Goal: Task Accomplishment & Management: Use online tool/utility

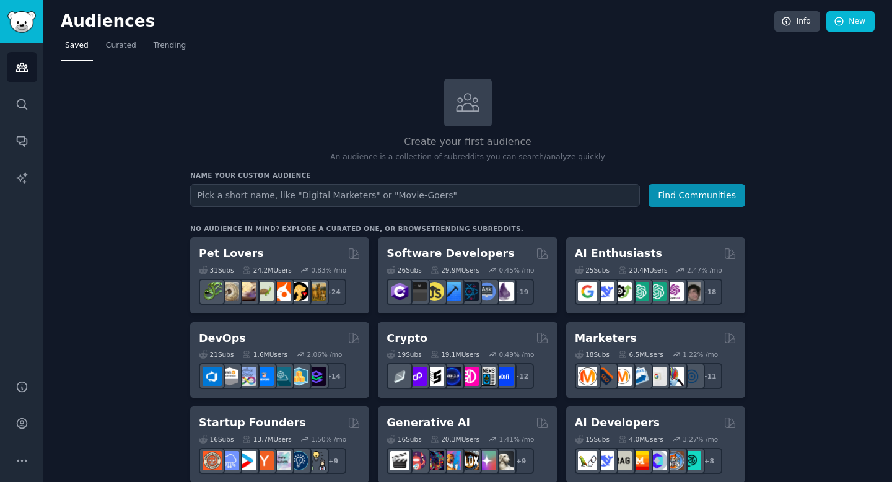
click at [284, 190] on input "text" at bounding box center [415, 195] width 450 height 23
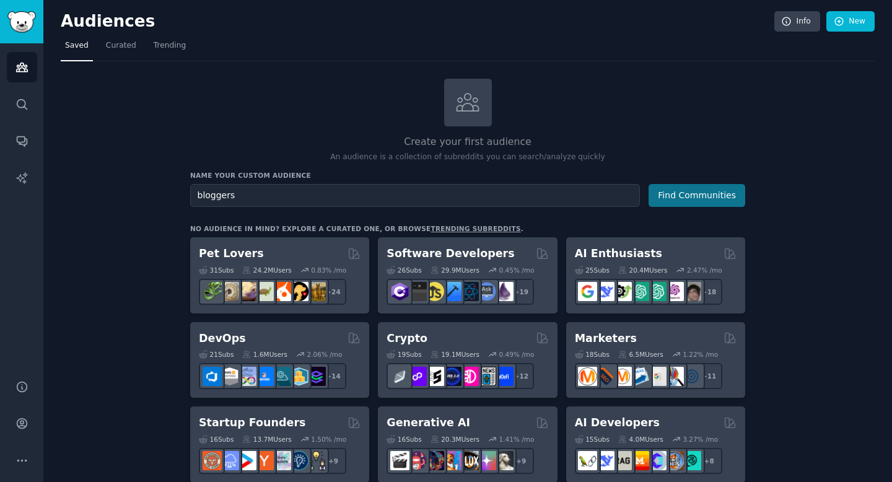
type input "bloggers"
click at [695, 195] on button "Find Communities" at bounding box center [696, 195] width 97 height 23
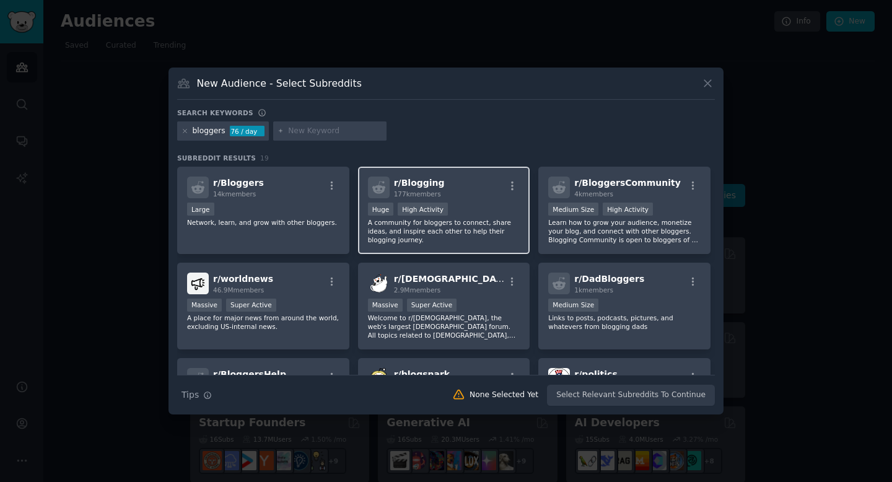
click at [468, 185] on div "r/ Blogging 177k members" at bounding box center [444, 188] width 152 height 22
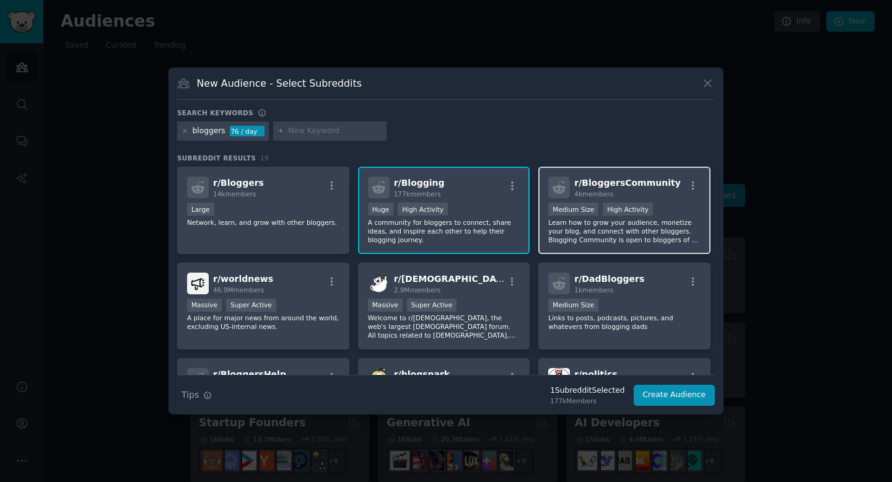
click at [596, 223] on p "Learn how to grow your audience, monetize your blog, and connect with other blo…" at bounding box center [624, 231] width 152 height 26
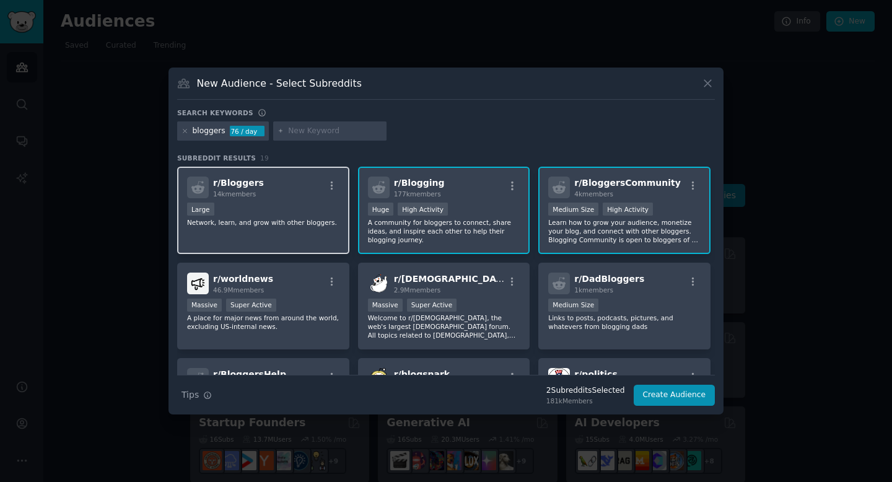
click at [312, 238] on div "r/ Bloggers 14k members 10,000 - 100,000 members Large Network, learn, and grow…" at bounding box center [263, 210] width 172 height 87
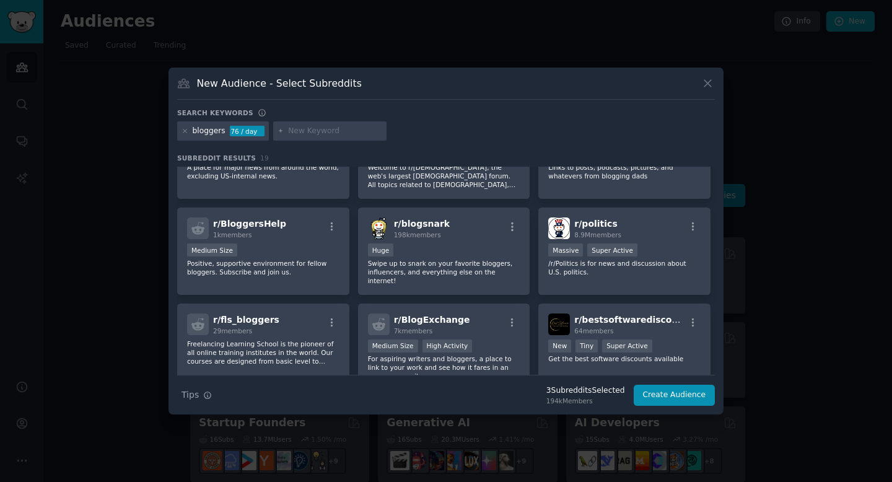
scroll to position [149, 0]
click at [289, 183] on div "r/ worldnews 46.9M members Massive Super Active A place for major news from aro…" at bounding box center [263, 156] width 172 height 87
click at [406, 173] on p "Welcome to r/[DEMOGRAPHIC_DATA], the web's largest [DEMOGRAPHIC_DATA] forum. Al…" at bounding box center [444, 177] width 152 height 26
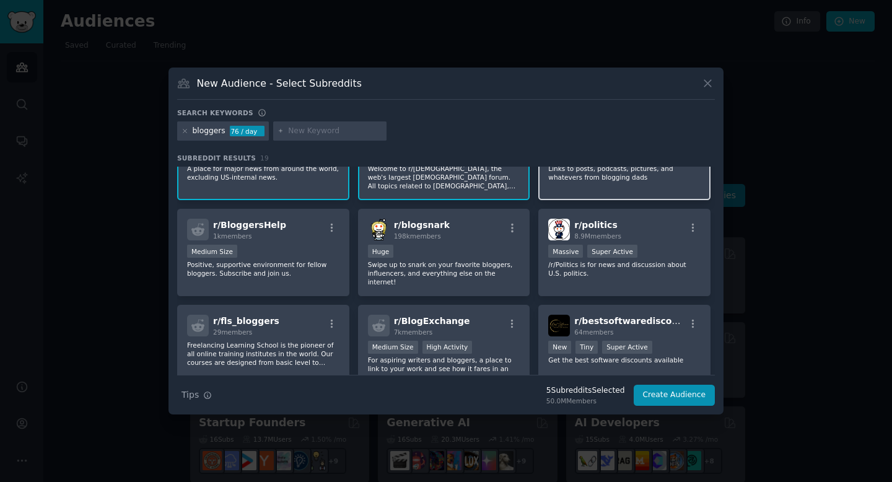
click at [623, 181] on p "Links to posts, podcasts, pictures, and whatevers from blogging dads" at bounding box center [624, 172] width 152 height 17
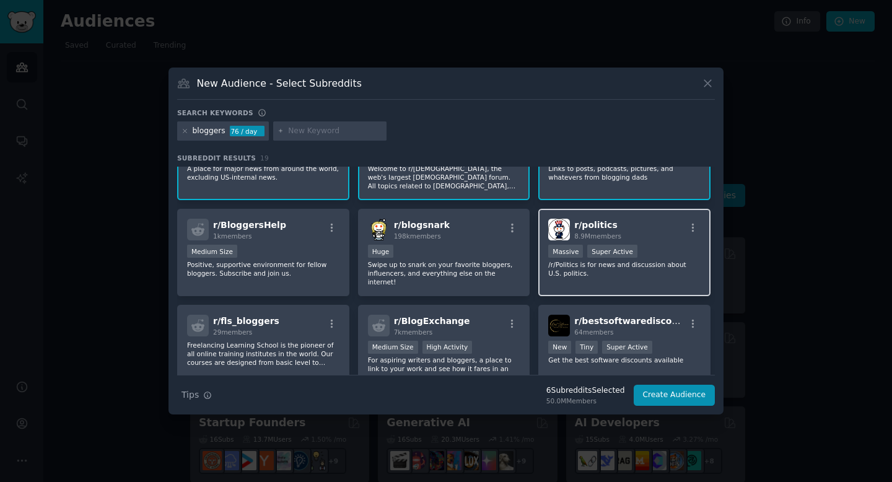
click at [649, 232] on div "r/ politics 8.9M members" at bounding box center [624, 230] width 152 height 22
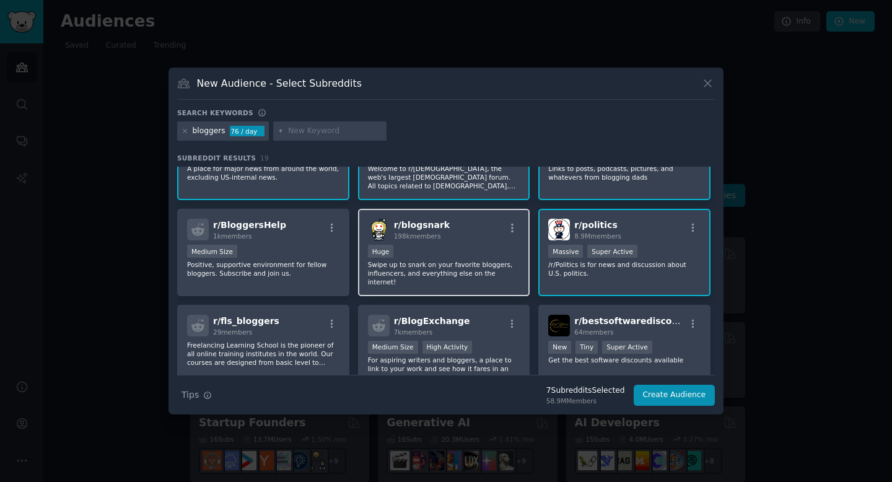
click at [453, 265] on p "Swipe up to snark on your favorite bloggers, influencers, and everything else o…" at bounding box center [444, 273] width 152 height 26
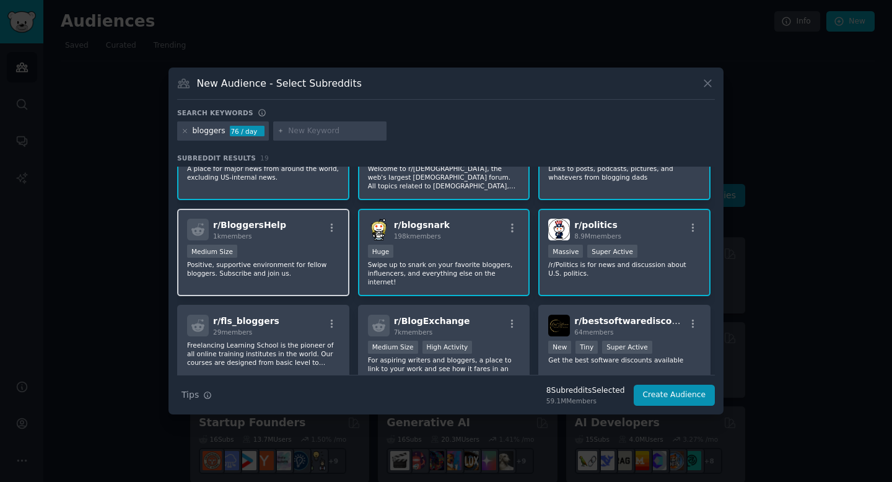
click at [279, 268] on p "Positive, supportive environment for fellow bloggers. Subscribe and join us." at bounding box center [263, 268] width 152 height 17
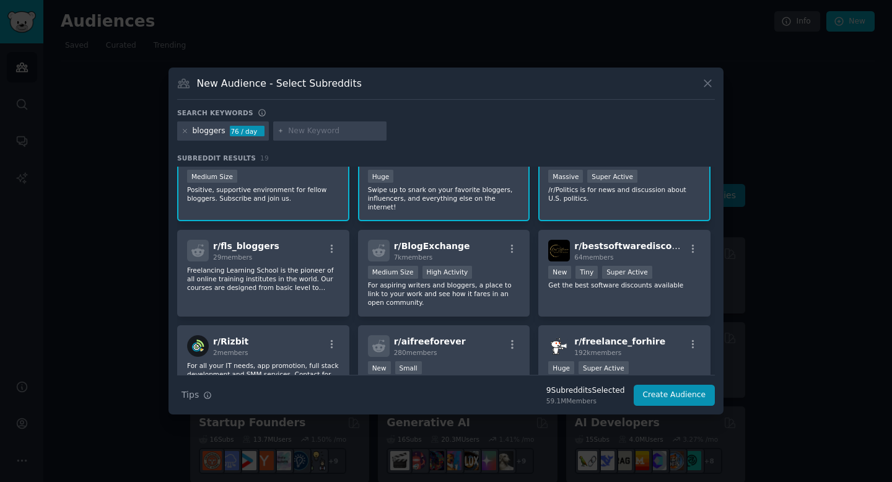
scroll to position [225, 0]
click at [275, 266] on p "Freelancing Learning School is the pioneer of all online training institutes in…" at bounding box center [263, 277] width 152 height 26
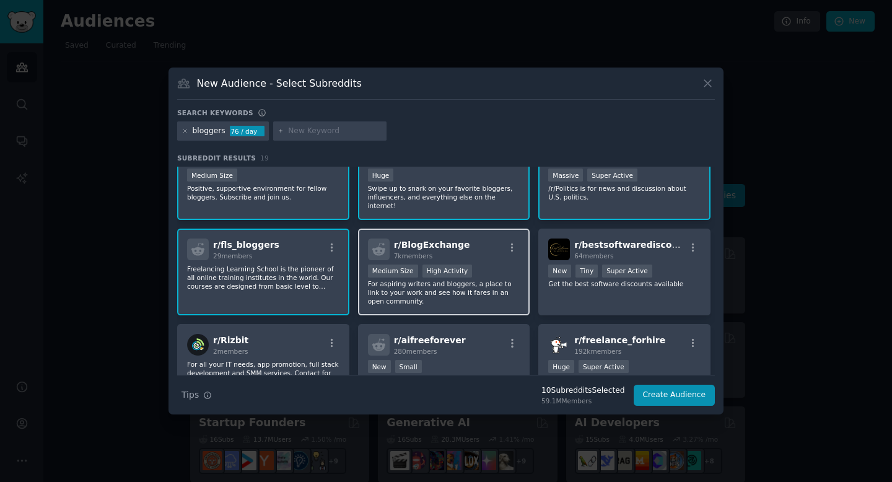
click at [436, 281] on p "For aspiring writers and bloggers, a place to link to your work and see how it …" at bounding box center [444, 292] width 152 height 26
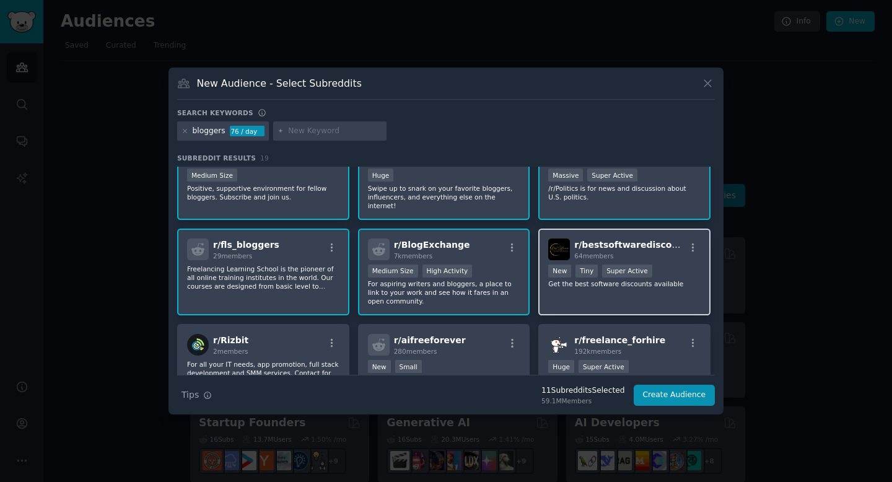
click at [606, 282] on div "r/ bestsoftwarediscounts 64 members >= 95th percentile for submissions / day Ne…" at bounding box center [624, 272] width 172 height 87
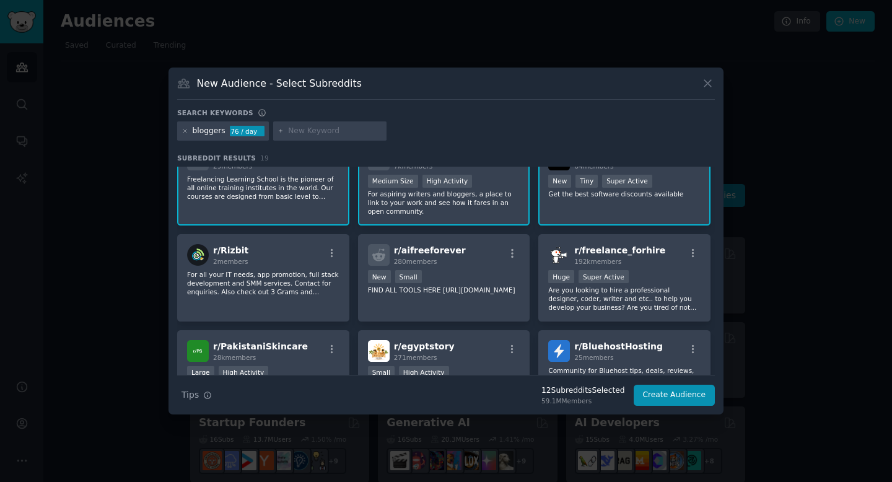
scroll to position [316, 0]
click at [606, 285] on p "Are you looking to hire a professional designer, coder, writer and etc.. to hel…" at bounding box center [624, 298] width 152 height 26
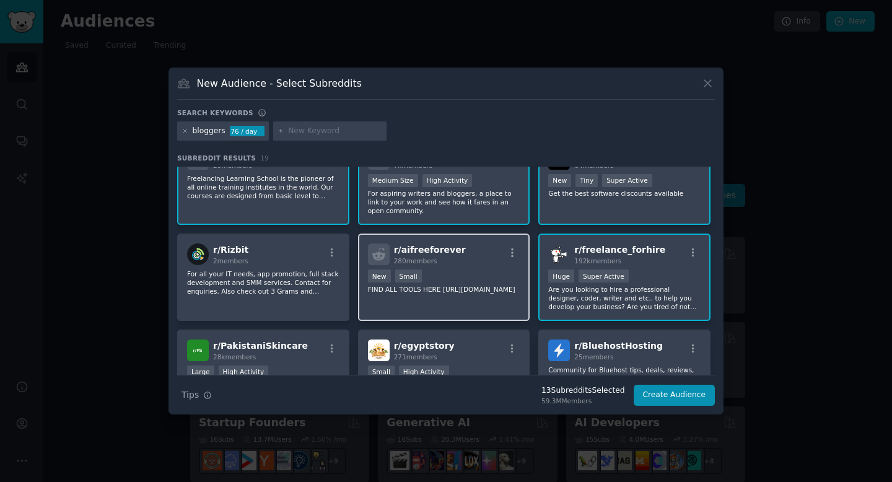
click at [460, 299] on div "r/ aifreeforever 280 members New Small FIND ALL TOOLS HERE [URL][DOMAIN_NAME]" at bounding box center [444, 276] width 172 height 87
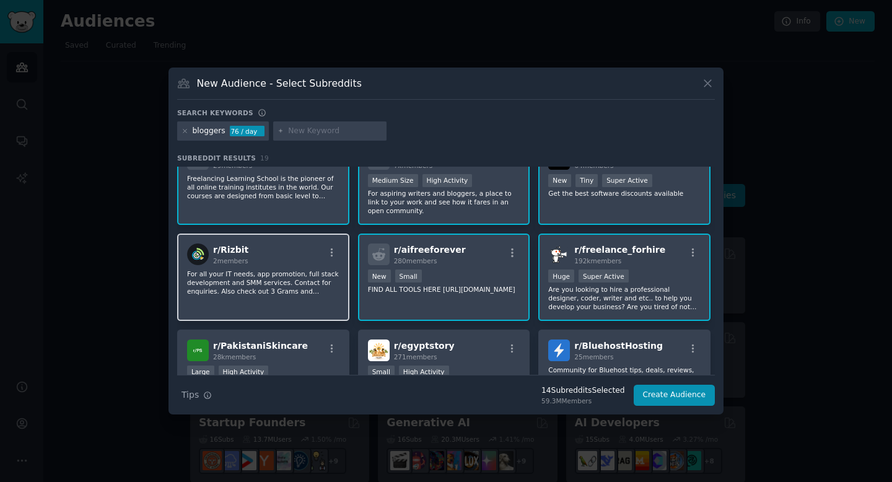
click at [253, 300] on div "r/ Rizbit 2 members For all your IT needs, app promotion, full stack developmen…" at bounding box center [263, 276] width 172 height 87
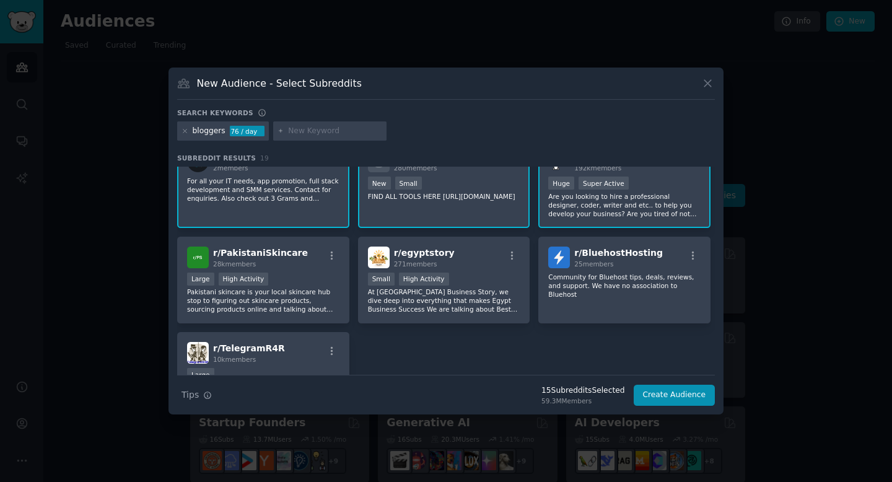
scroll to position [411, 0]
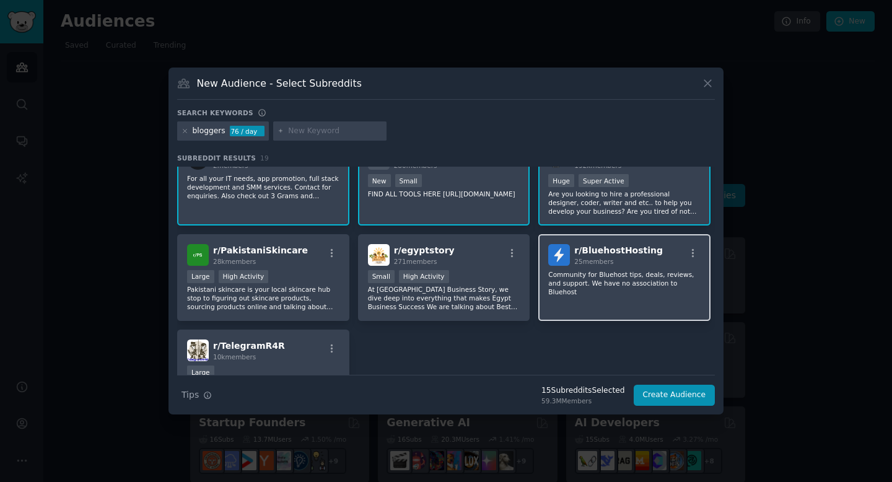
click at [595, 276] on p "Community for Bluehost tips, deals, reviews, and support. We have no associatio…" at bounding box center [624, 283] width 152 height 26
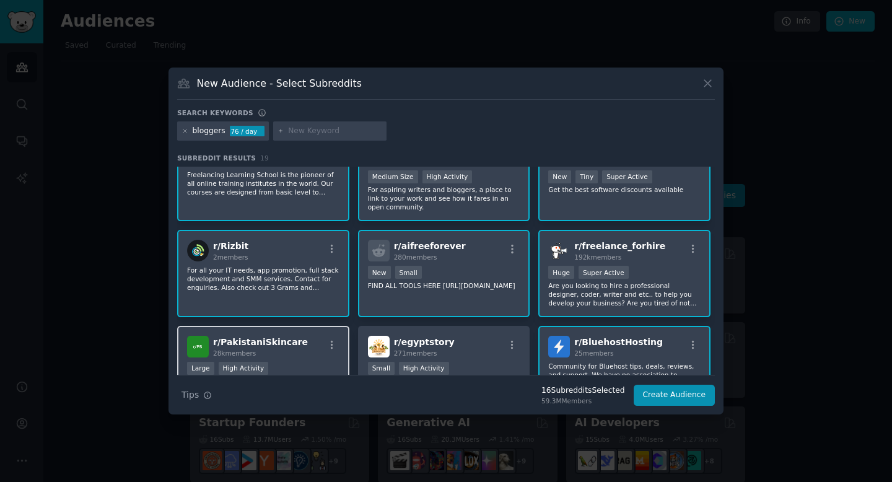
scroll to position [0, 0]
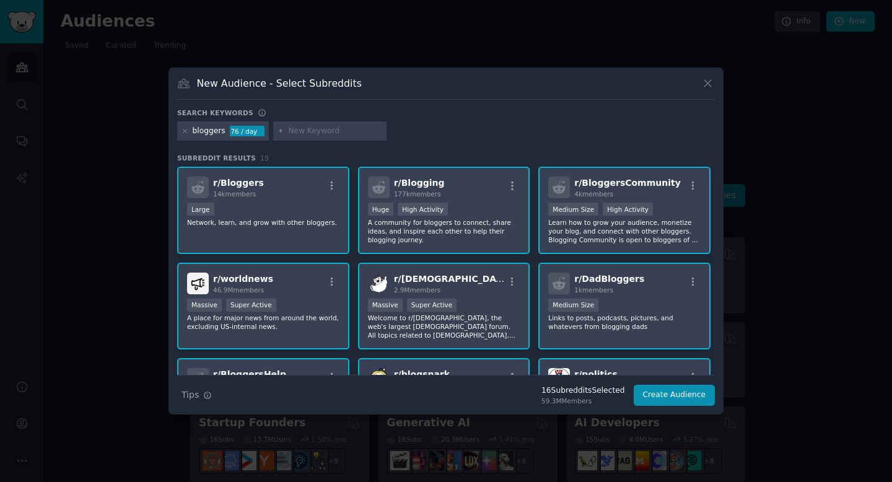
click at [315, 133] on input "text" at bounding box center [335, 131] width 94 height 11
type input "seo"
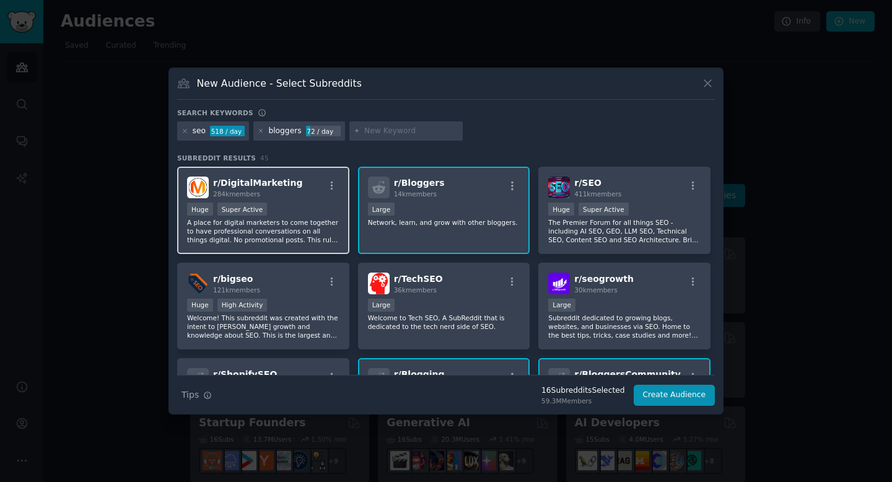
click at [315, 223] on p "A place for digital marketers to come together to have professional conversatio…" at bounding box center [263, 231] width 152 height 26
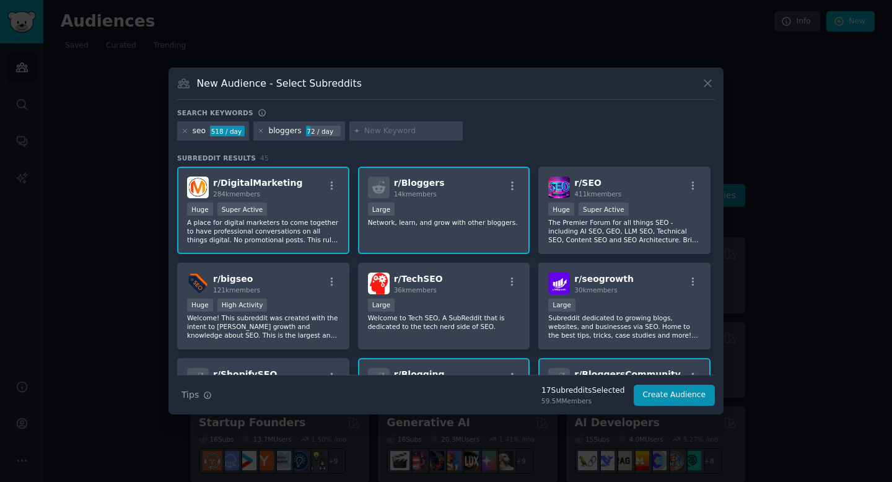
click at [448, 222] on p "Network, learn, and grow with other bloggers." at bounding box center [444, 222] width 152 height 9
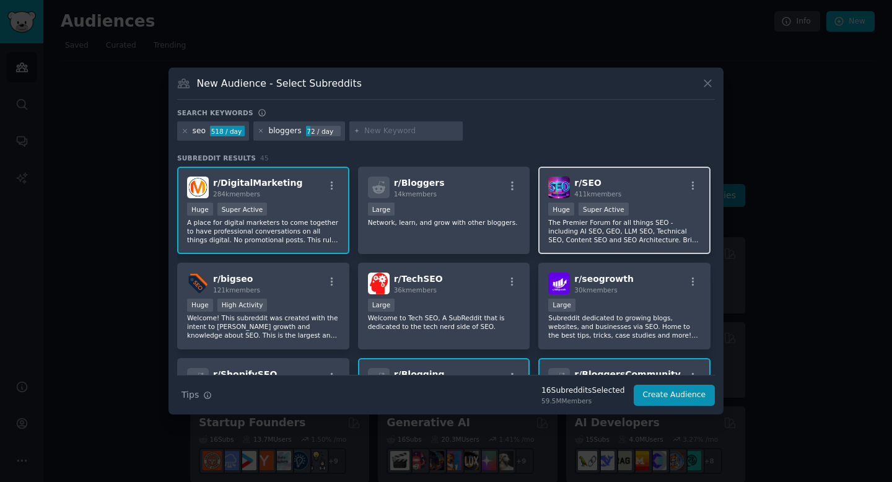
click at [603, 224] on p "The Premier Forum for all things SEO - including AI SEO, GEO, LLM SEO, Technica…" at bounding box center [624, 231] width 152 height 26
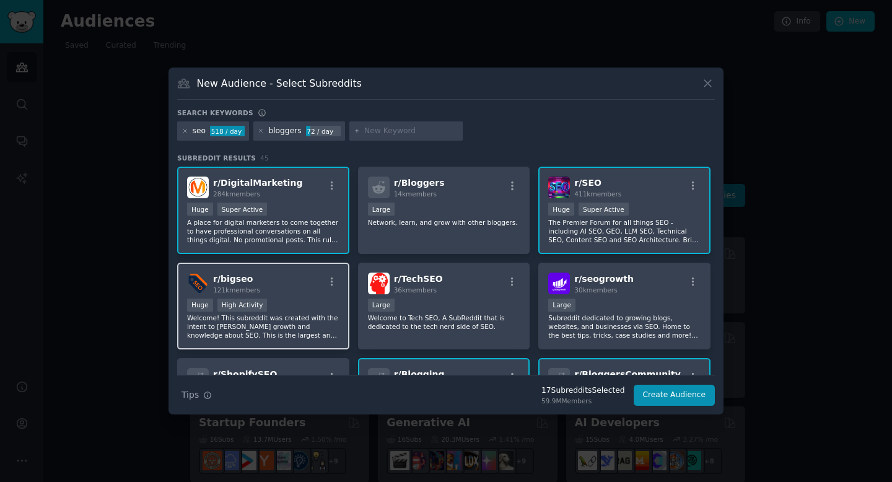
click at [295, 331] on p "Welcome! This subreddit was created with the intent to [PERSON_NAME] growth and…" at bounding box center [263, 326] width 152 height 26
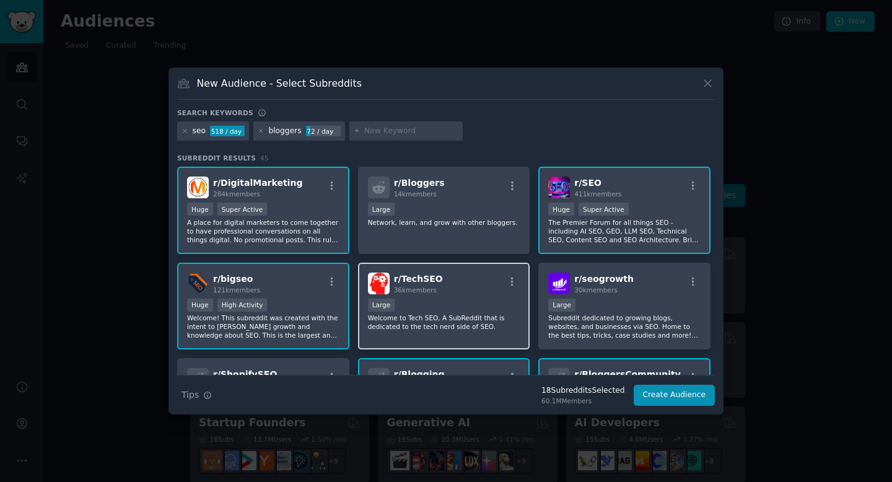
click at [474, 321] on p "Welcome to Tech SEO, A SubReddit that is dedicated to the tech nerd side of SEO." at bounding box center [444, 321] width 152 height 17
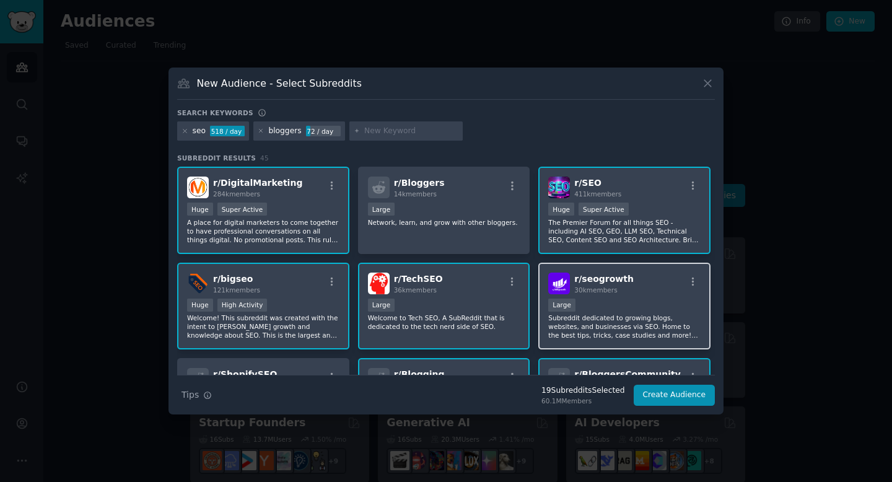
click at [612, 311] on div "10,000 - 100,000 members Large" at bounding box center [624, 306] width 152 height 15
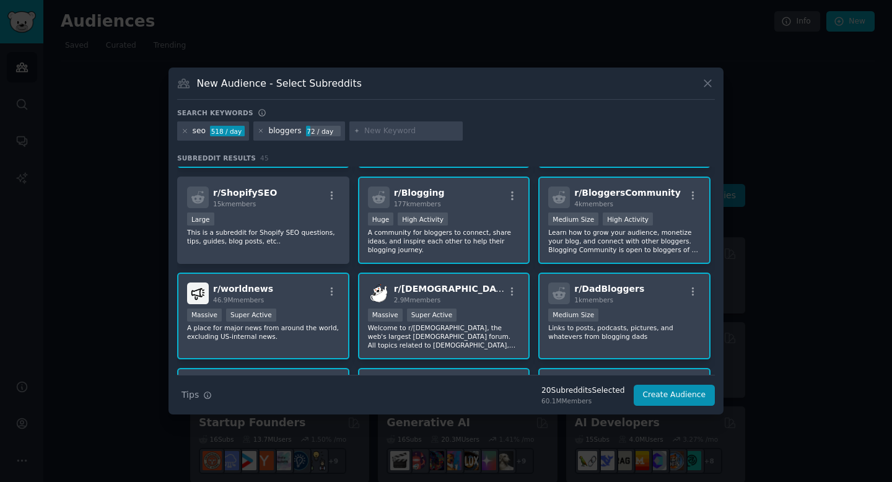
scroll to position [170, 0]
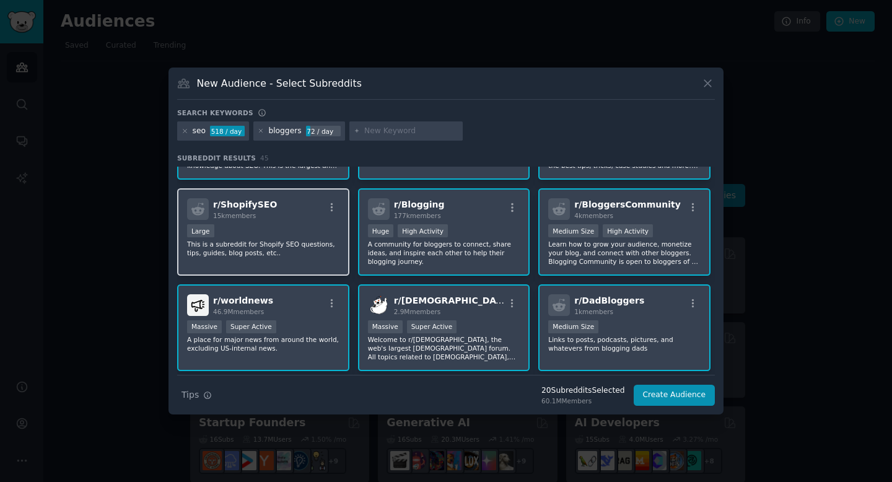
click at [251, 232] on div "Large" at bounding box center [263, 231] width 152 height 15
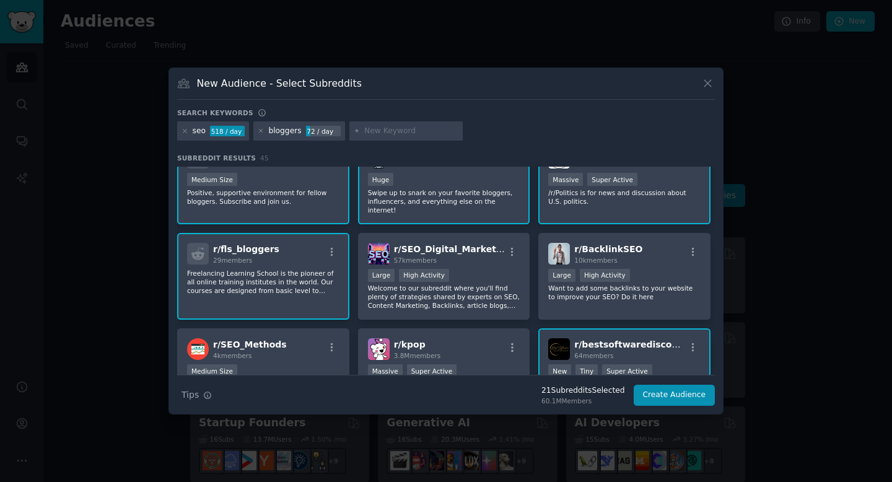
scroll to position [415, 0]
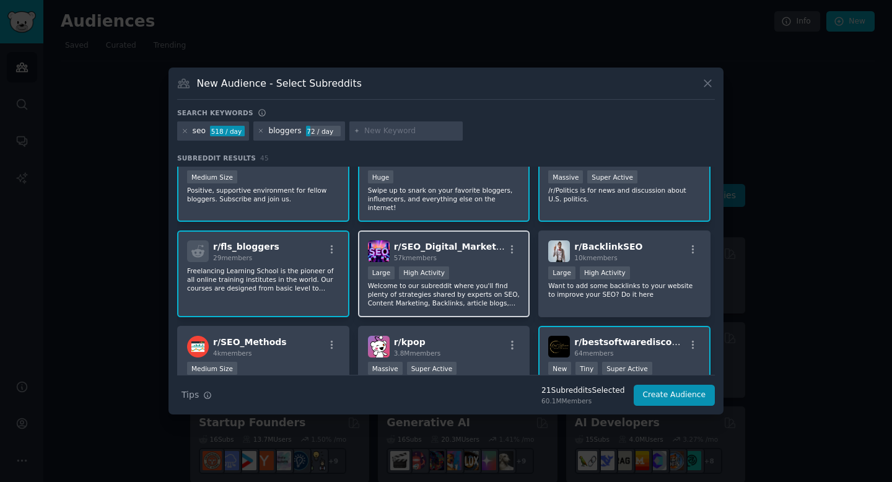
click at [488, 271] on div "Large High Activity" at bounding box center [444, 273] width 152 height 15
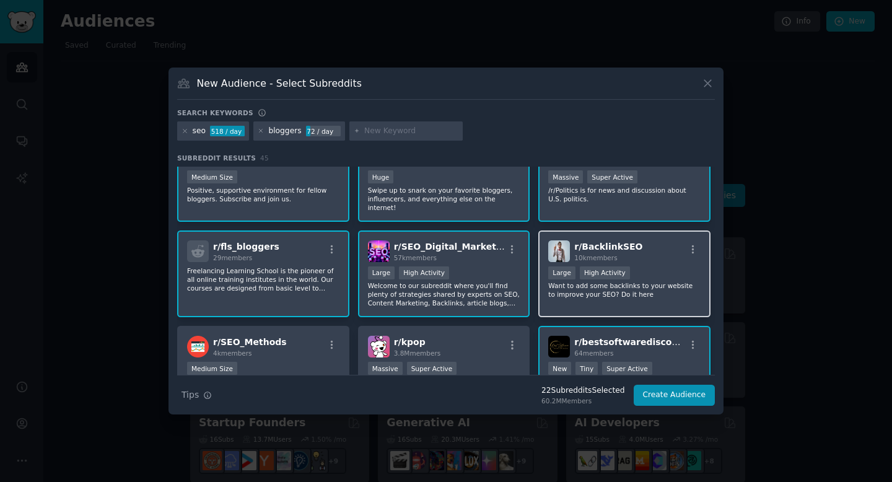
click at [599, 283] on p "Want to add some backlinks to your website to improve your SEO? Do it here" at bounding box center [624, 289] width 152 height 17
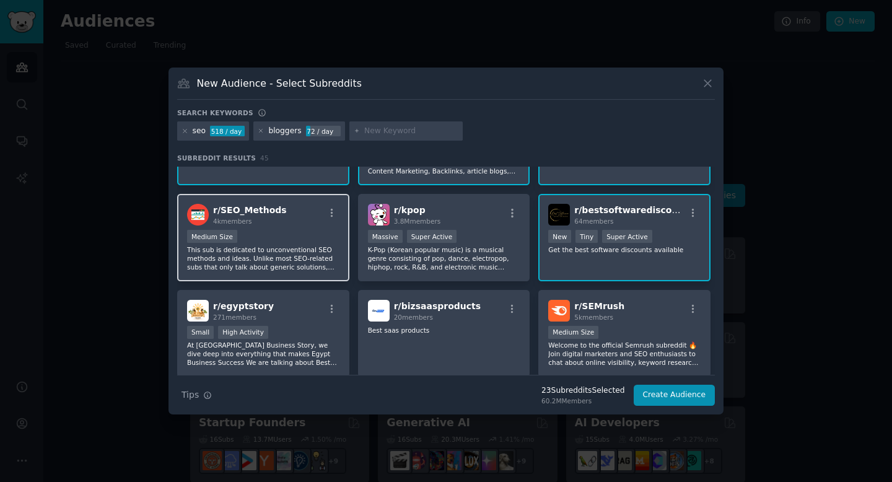
scroll to position [554, 0]
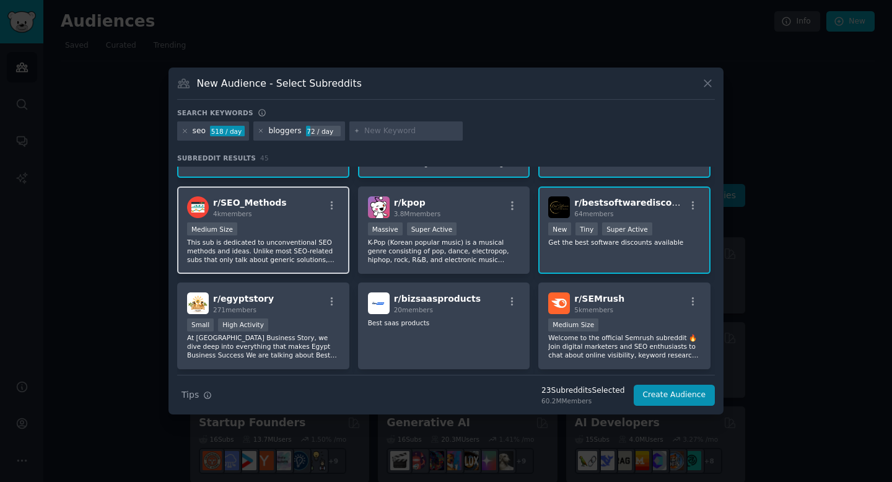
click at [300, 245] on p "This sub is dedicated to unconventional SEO methods and ideas. Unlike most SEO-…" at bounding box center [263, 251] width 152 height 26
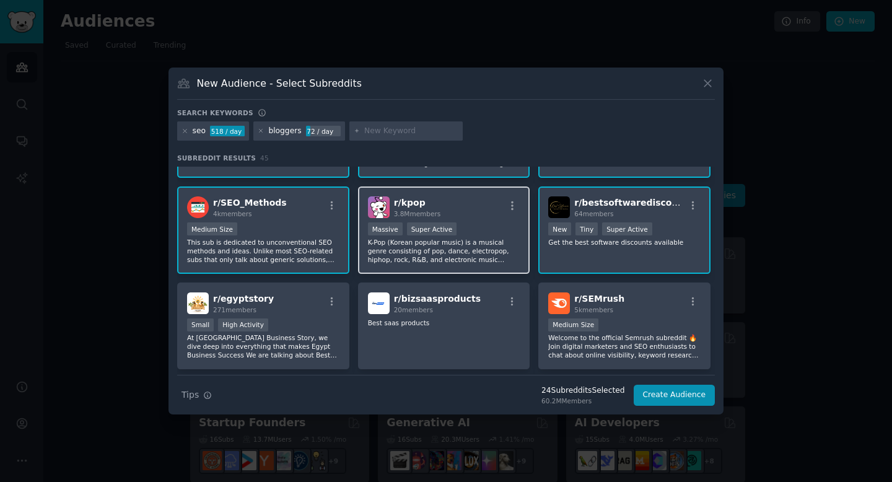
click at [421, 242] on p "K-Pop (Korean popular music) is a musical genre consisting of pop, dance, elect…" at bounding box center [444, 251] width 152 height 26
click at [615, 251] on div "r/ bestsoftwarediscounts 64 members New Tiny Super Active Get the best software…" at bounding box center [624, 229] width 172 height 87
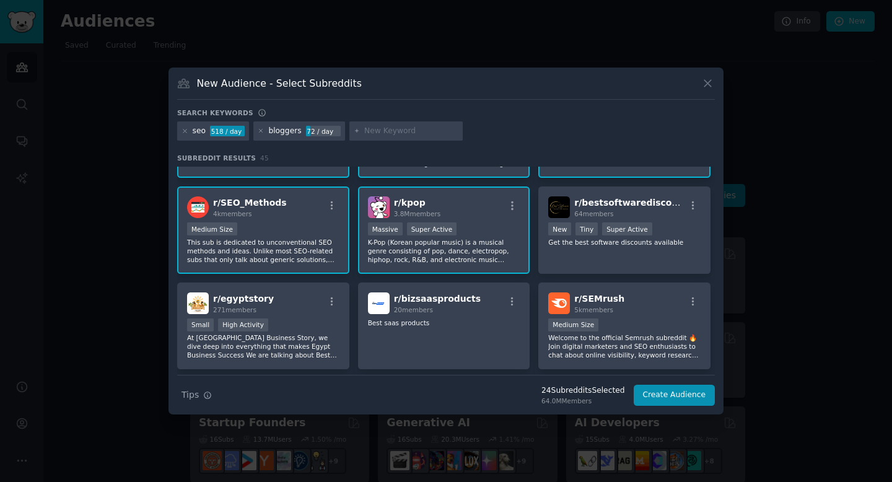
click at [393, 131] on input "text" at bounding box center [411, 131] width 94 height 11
type input "affiliate"
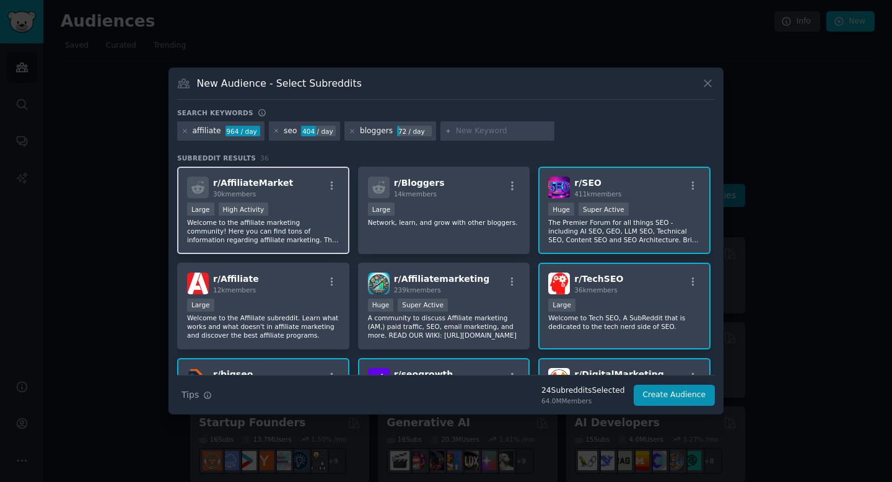
click at [308, 220] on p "Welcome to the affiliate marketing community! Here you can find tons of informa…" at bounding box center [263, 231] width 152 height 26
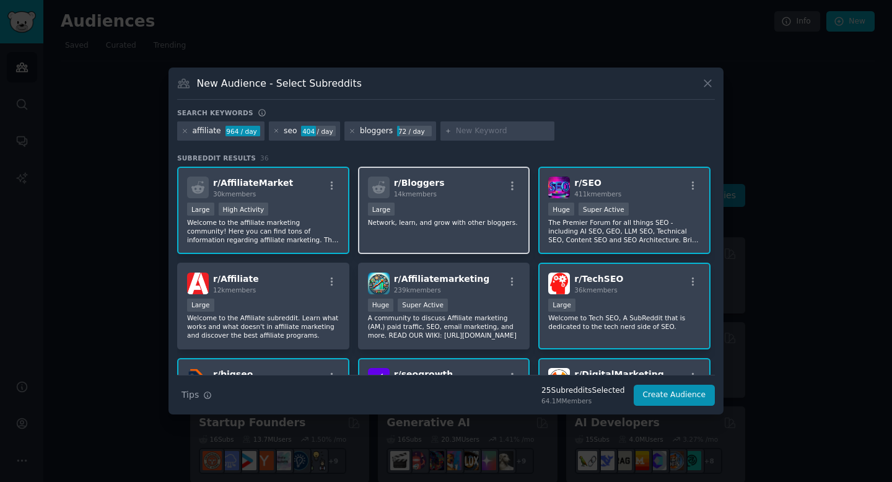
click at [452, 224] on p "Network, learn, and grow with other bloggers." at bounding box center [444, 222] width 152 height 9
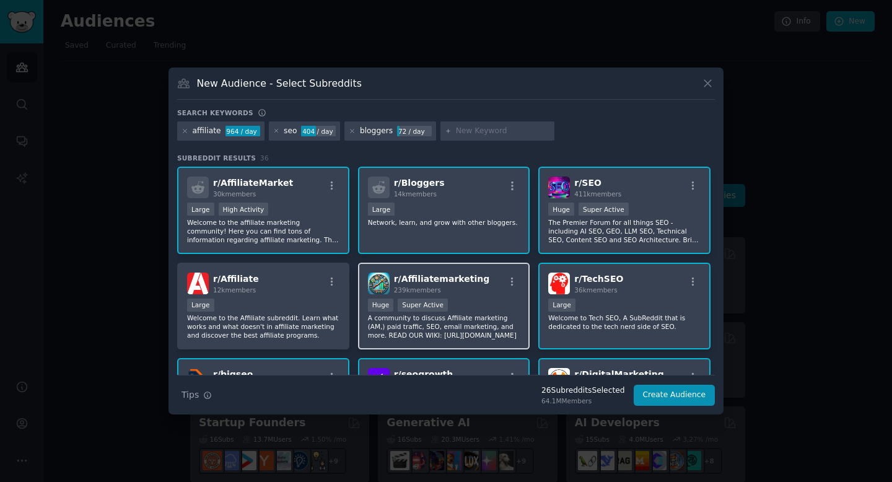
click at [462, 323] on p "A community to discuss Affiliate marketing (AM,) paid traffic, SEO, email marke…" at bounding box center [444, 326] width 152 height 26
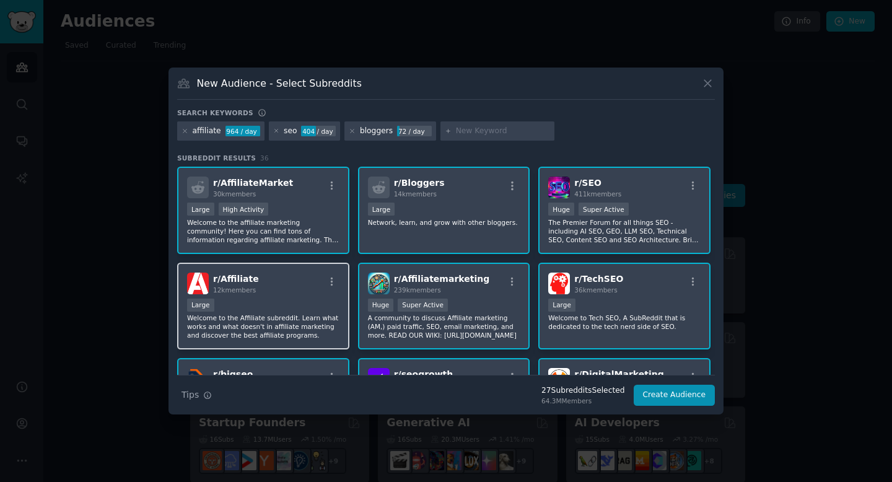
click at [296, 328] on p "Welcome to the Affiliate subreddit. Learn what works and what doesn't in affili…" at bounding box center [263, 326] width 152 height 26
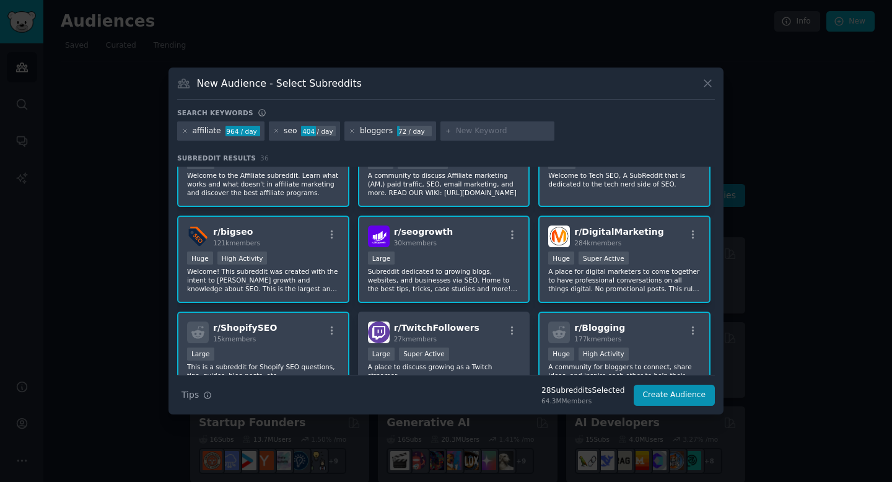
scroll to position [190, 0]
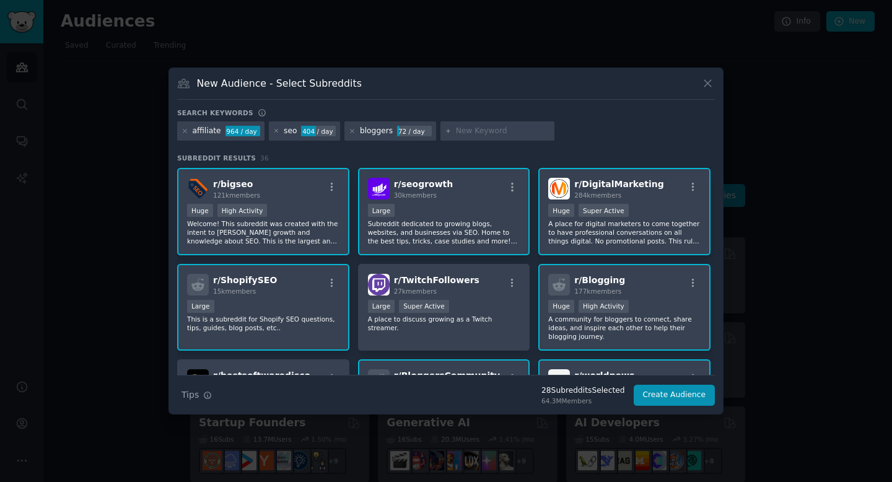
click at [303, 232] on p "Welcome! This subreddit was created with the intent to [PERSON_NAME] growth and…" at bounding box center [263, 232] width 152 height 26
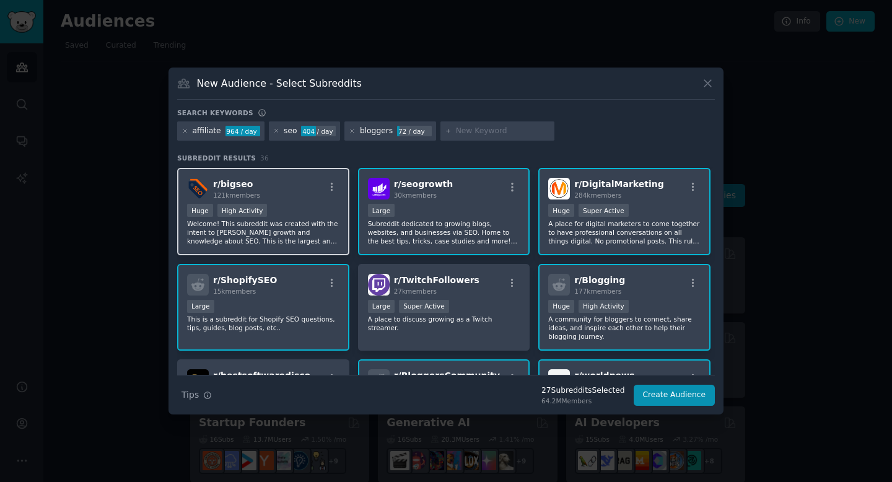
click at [273, 229] on p "Welcome! This subreddit was created with the intent to [PERSON_NAME] growth and…" at bounding box center [263, 232] width 152 height 26
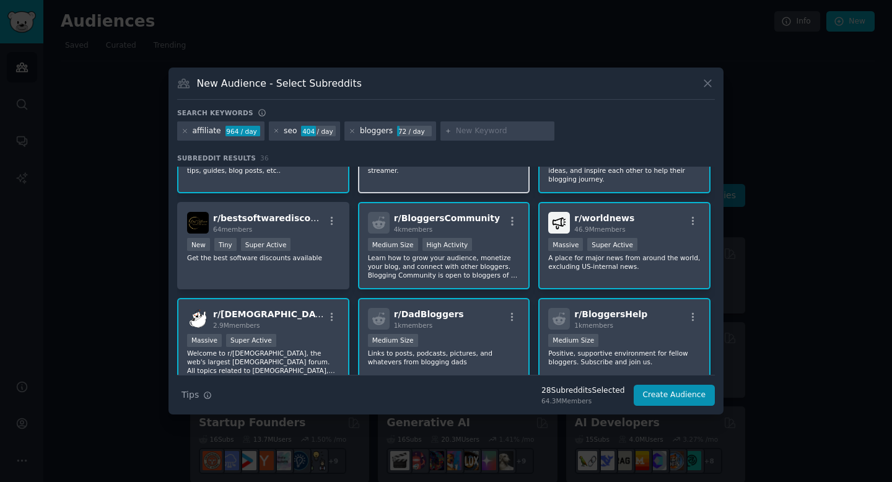
scroll to position [349, 0]
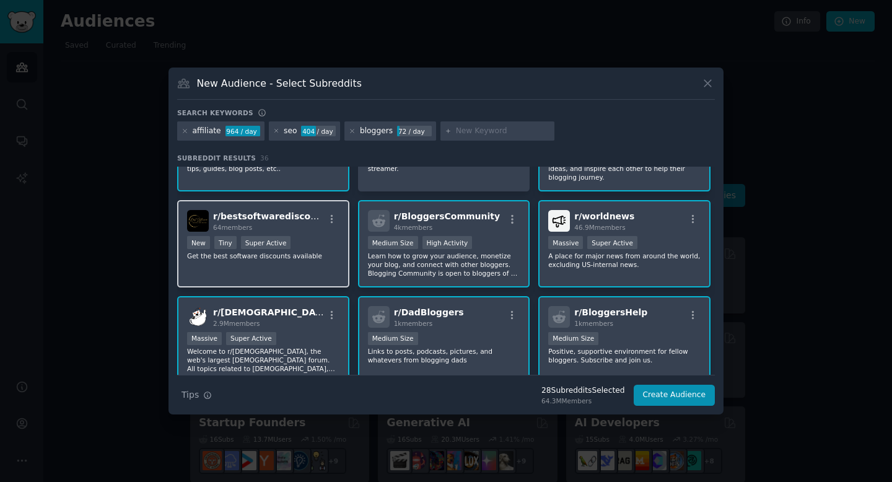
click at [313, 262] on div "r/ bestsoftwarediscounts 64 members New Tiny Super Active Get the best software…" at bounding box center [263, 243] width 172 height 87
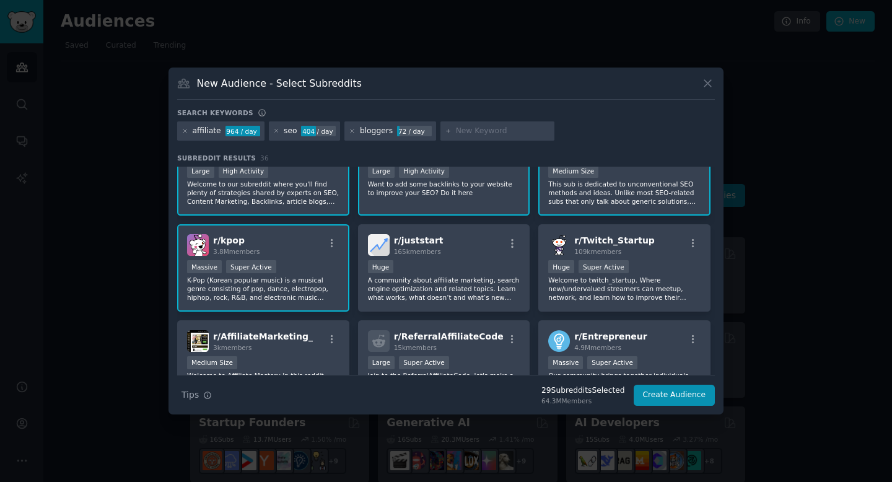
scroll to position [723, 0]
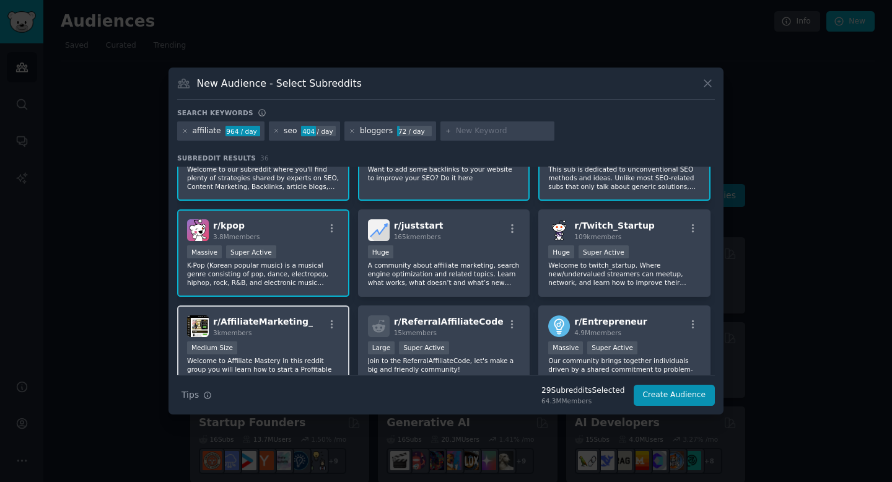
click at [308, 344] on div "Medium Size" at bounding box center [263, 348] width 152 height 15
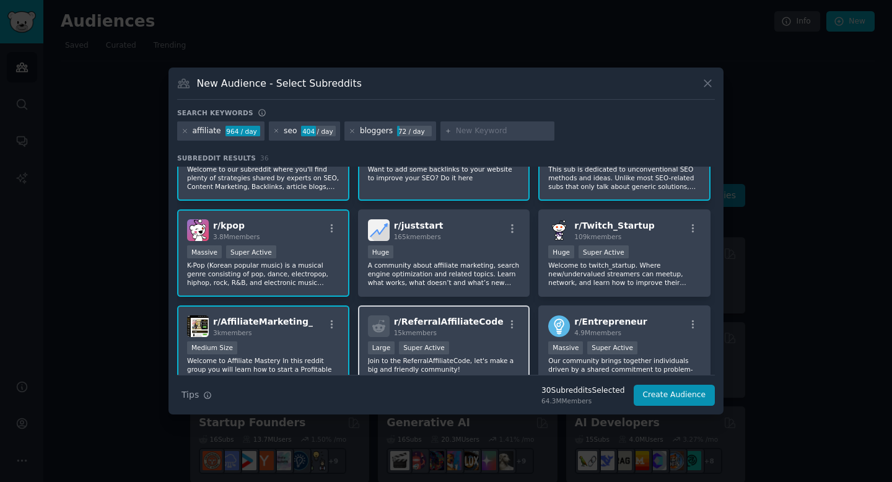
click at [487, 341] on div "Large Super Active" at bounding box center [444, 348] width 152 height 15
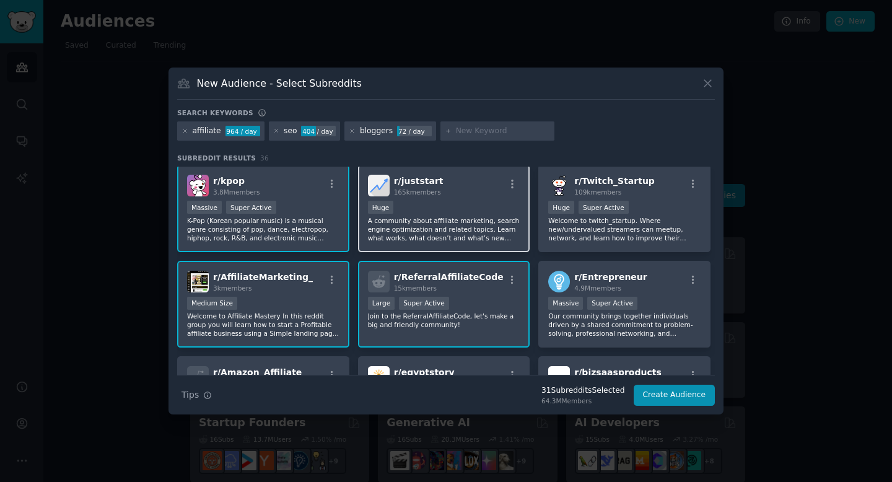
scroll to position [769, 0]
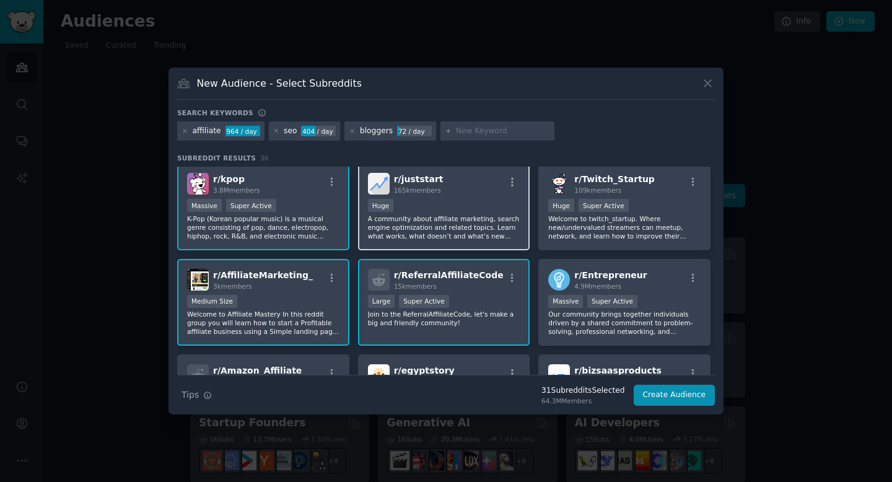
click at [440, 203] on div "Huge" at bounding box center [444, 206] width 152 height 15
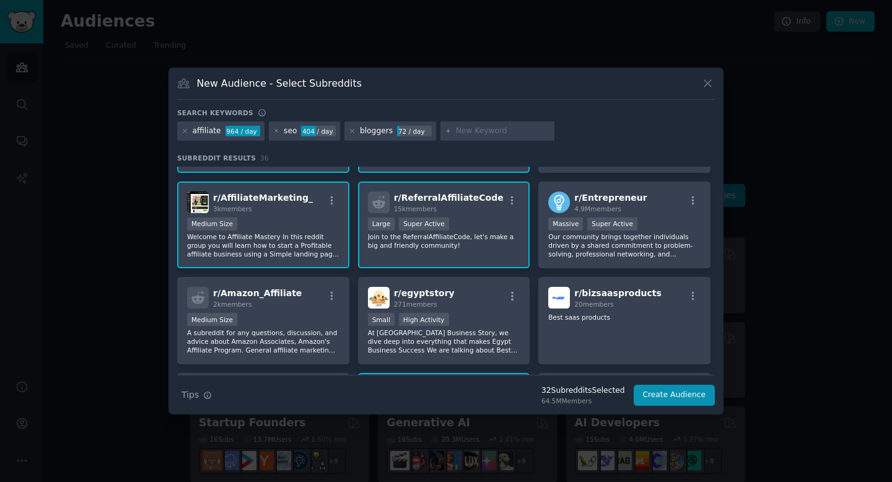
scroll to position [844, 0]
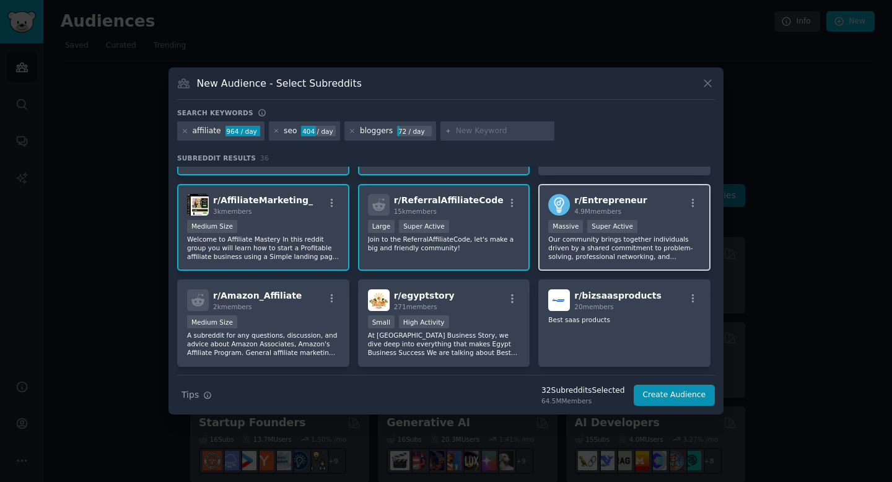
click at [622, 240] on p "Our community brings together individuals driven by a shared commitment to prob…" at bounding box center [624, 248] width 152 height 26
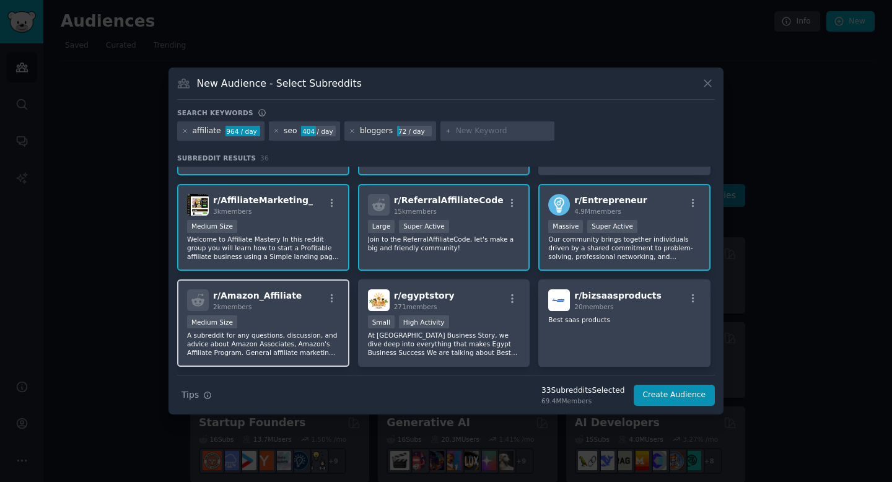
click at [312, 341] on p "A subreddit for any questions, discussion, and advice about Amazon Associates, …" at bounding box center [263, 344] width 152 height 26
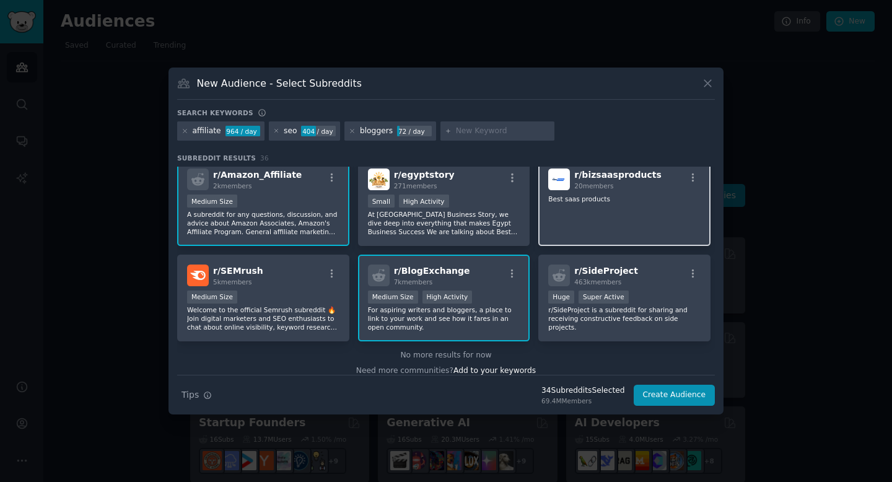
scroll to position [966, 0]
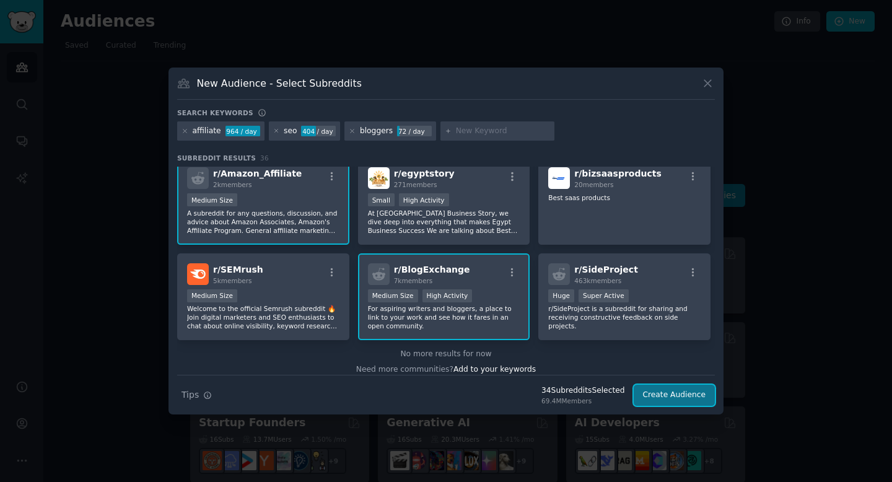
click at [660, 399] on button "Create Audience" at bounding box center [675, 395] width 82 height 21
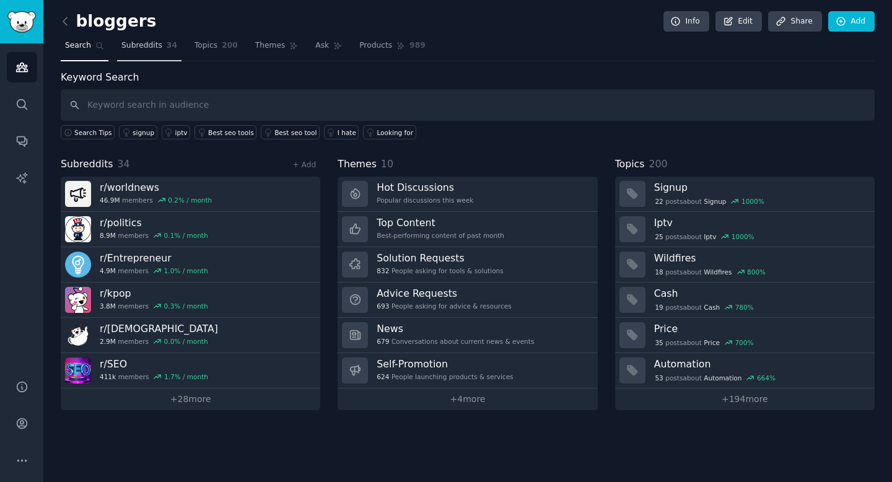
click at [141, 45] on span "Subreddits" at bounding box center [141, 45] width 41 height 11
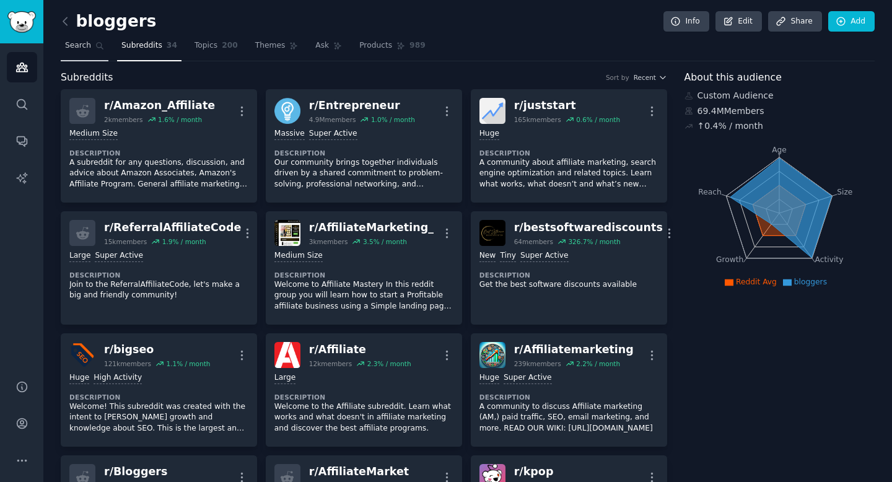
click at [85, 46] on span "Search" at bounding box center [78, 45] width 26 height 11
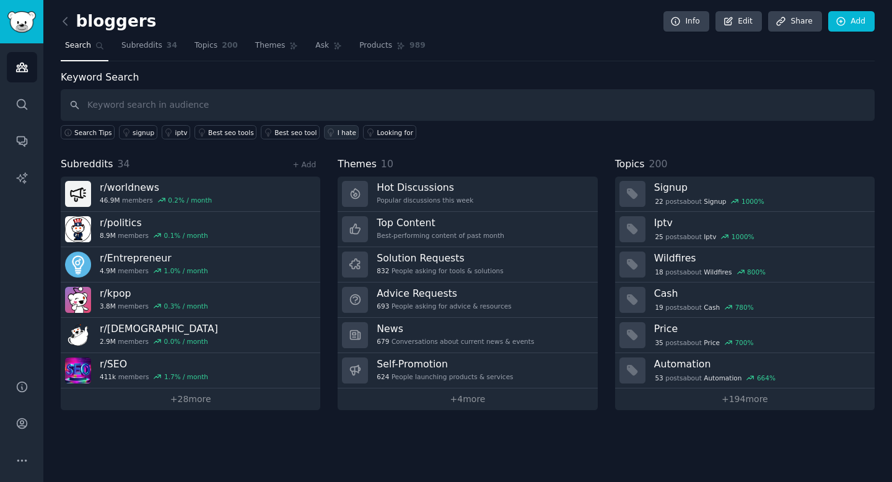
click at [338, 133] on div "I hate" at bounding box center [347, 132] width 19 height 9
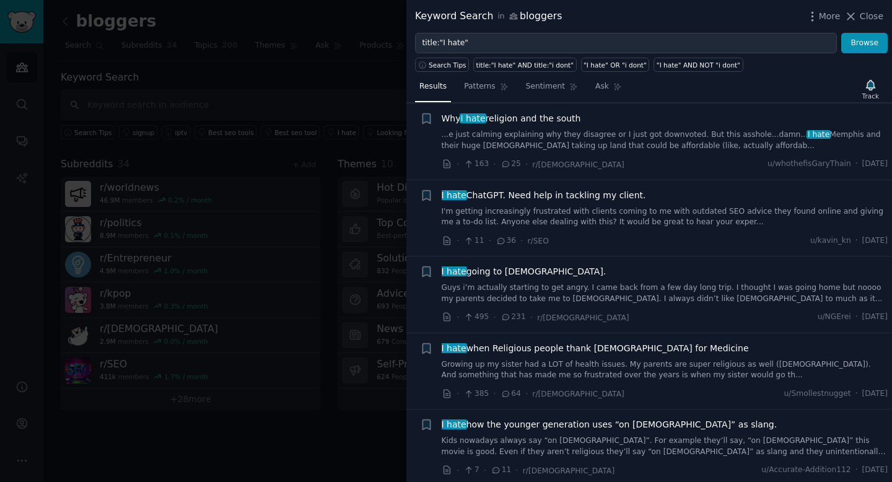
scroll to position [6771, 0]
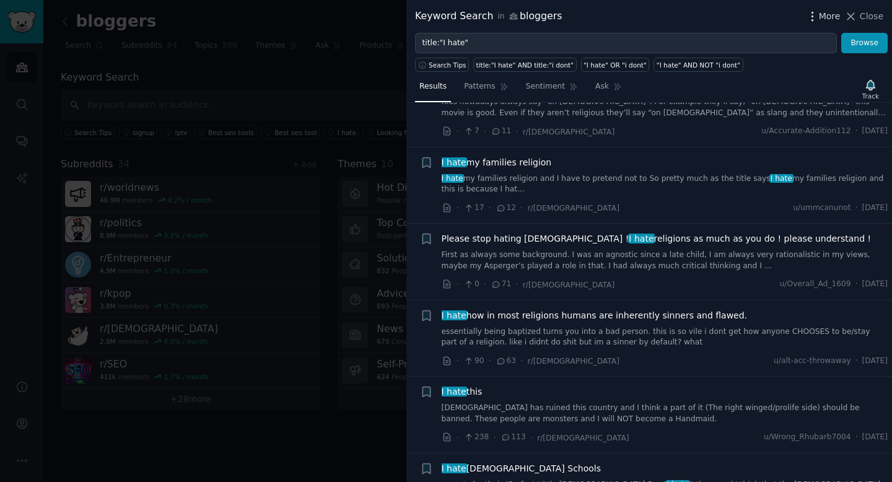
click at [831, 17] on span "More" at bounding box center [830, 16] width 22 height 13
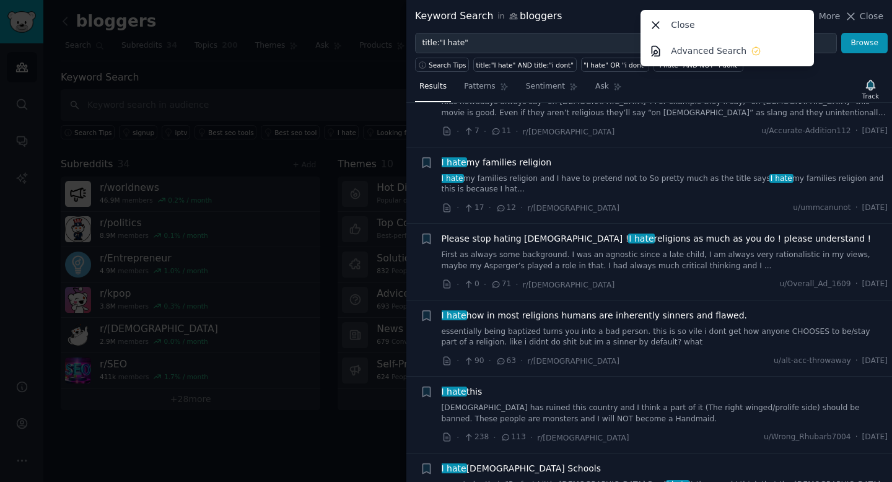
click at [385, 87] on div at bounding box center [446, 241] width 892 height 482
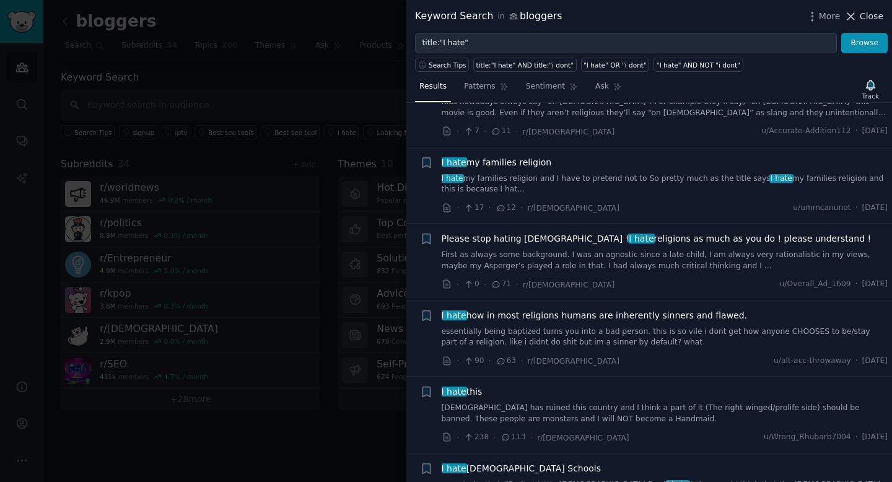
click at [849, 17] on icon at bounding box center [850, 16] width 13 height 13
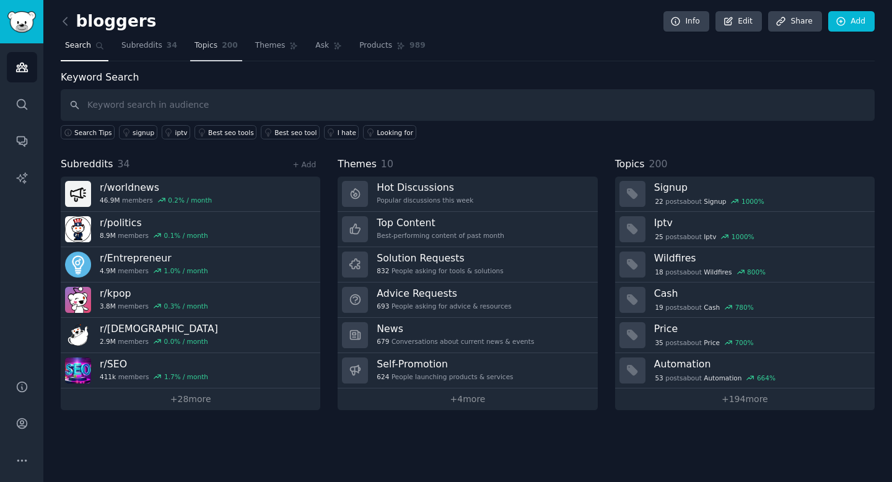
click at [204, 48] on span "Topics" at bounding box center [205, 45] width 23 height 11
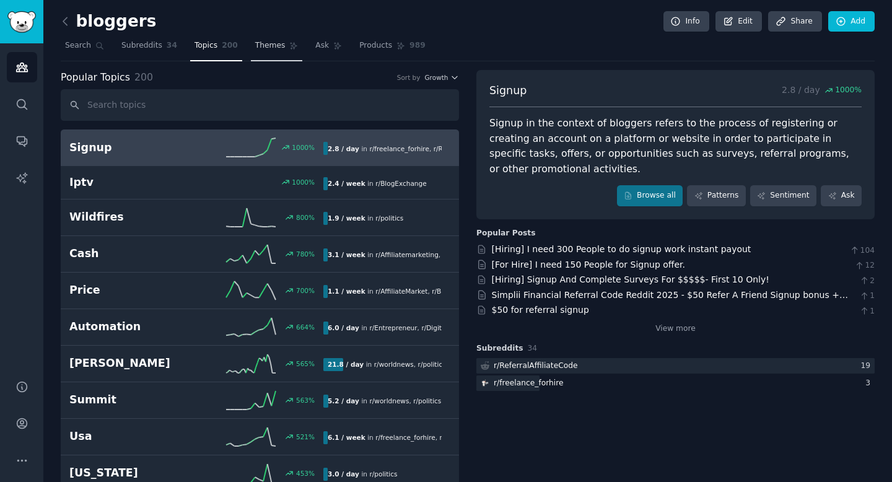
click at [269, 43] on span "Themes" at bounding box center [270, 45] width 30 height 11
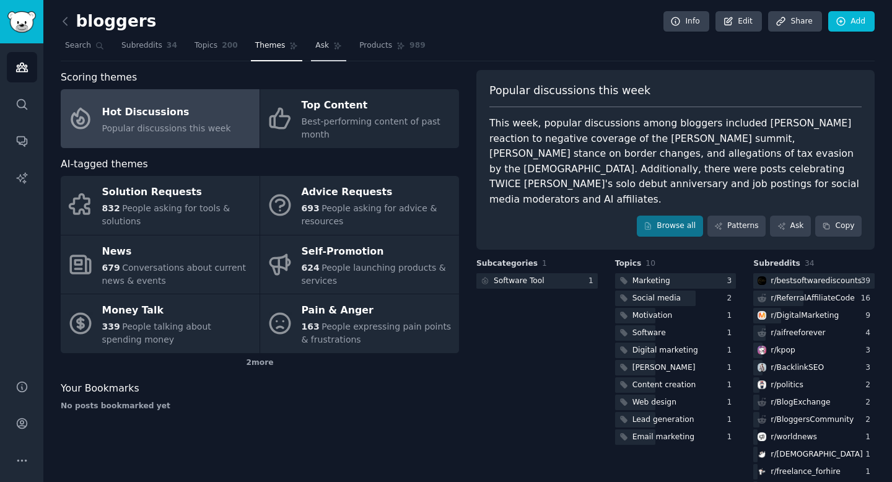
click at [322, 46] on span "Ask" at bounding box center [322, 45] width 14 height 11
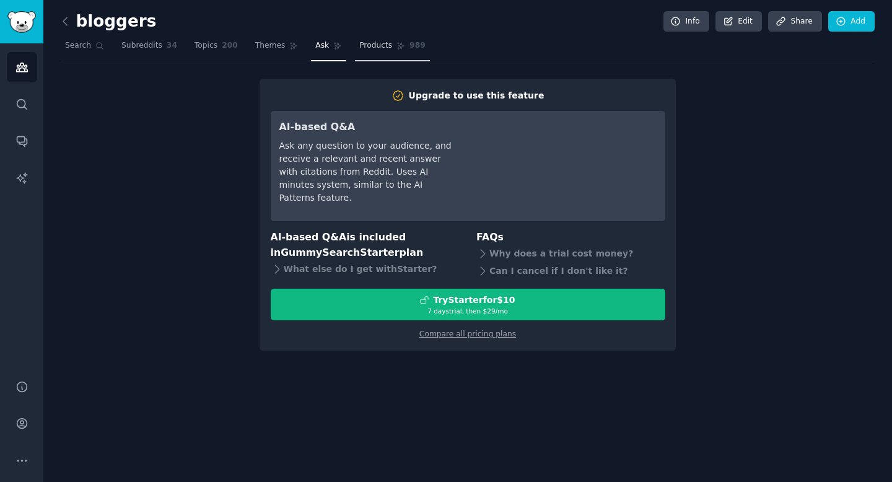
click at [378, 50] on span "Products" at bounding box center [375, 45] width 33 height 11
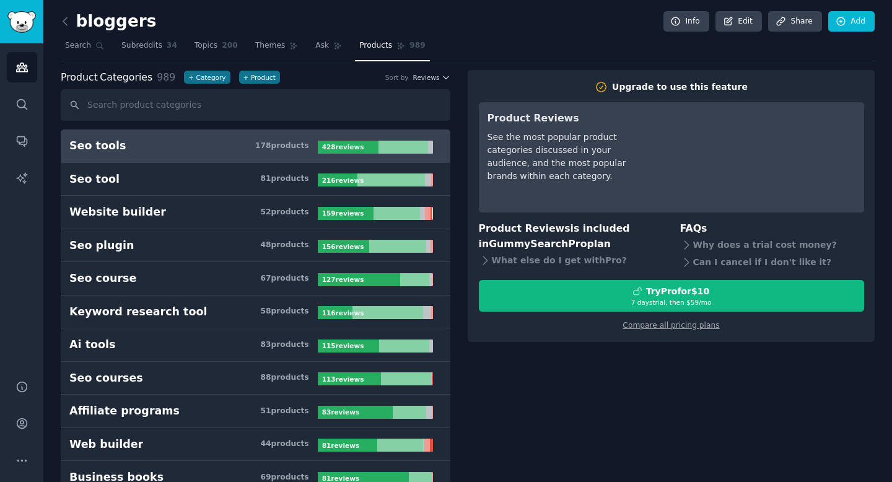
click at [111, 145] on div "Seo tools" at bounding box center [97, 145] width 56 height 15
click at [27, 177] on icon "Sidebar" at bounding box center [21, 178] width 13 height 13
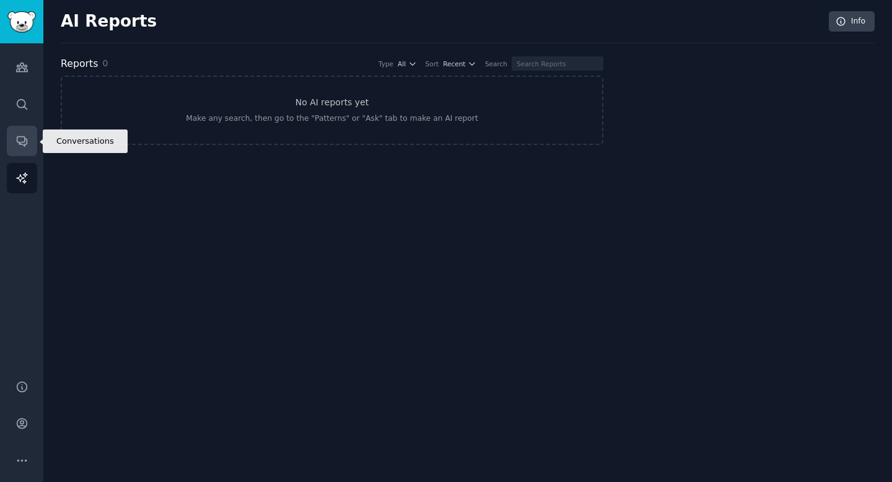
click at [21, 140] on icon "Sidebar" at bounding box center [21, 140] width 13 height 13
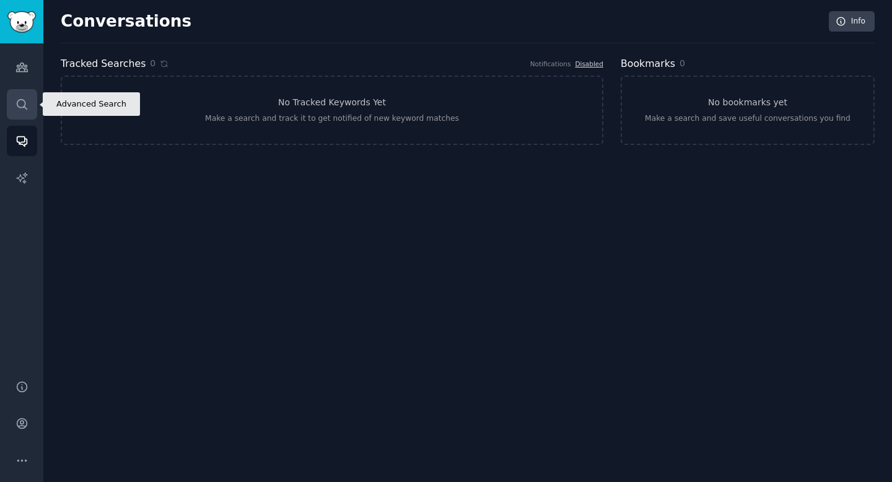
click at [23, 103] on icon "Sidebar" at bounding box center [21, 104] width 13 height 13
